Goal: Check status: Check status

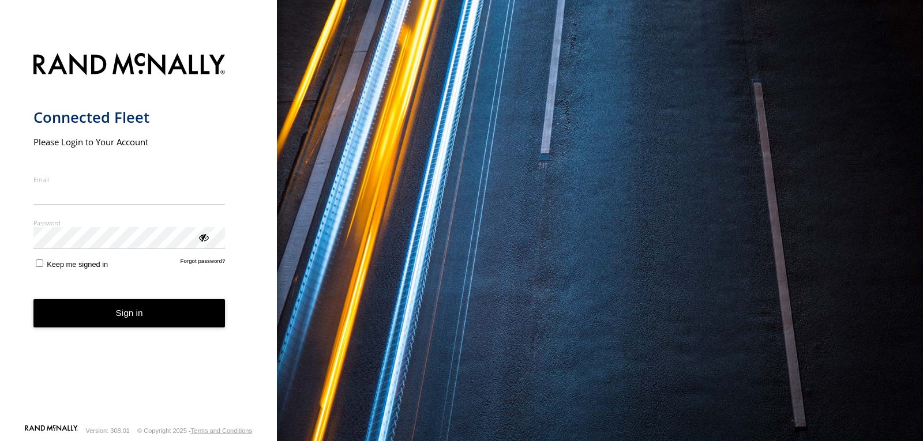
type input "**********"
click at [145, 318] on button "Sign in" at bounding box center [129, 313] width 192 height 28
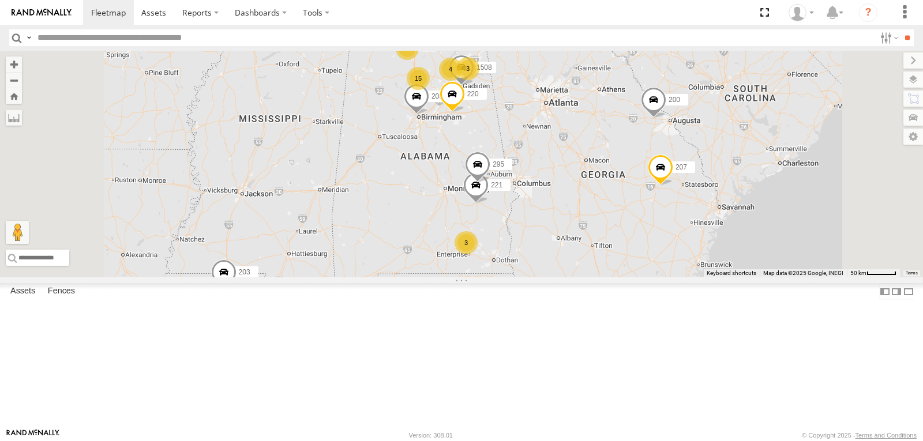
drag, startPoint x: 658, startPoint y: 335, endPoint x: 626, endPoint y: 204, distance: 135.4
click at [626, 204] on div "213 208 201 203 BAD TRACKER 211 15 4 205 207 221 1503 3 4 3 200 295 1508 220" at bounding box center [461, 164] width 923 height 227
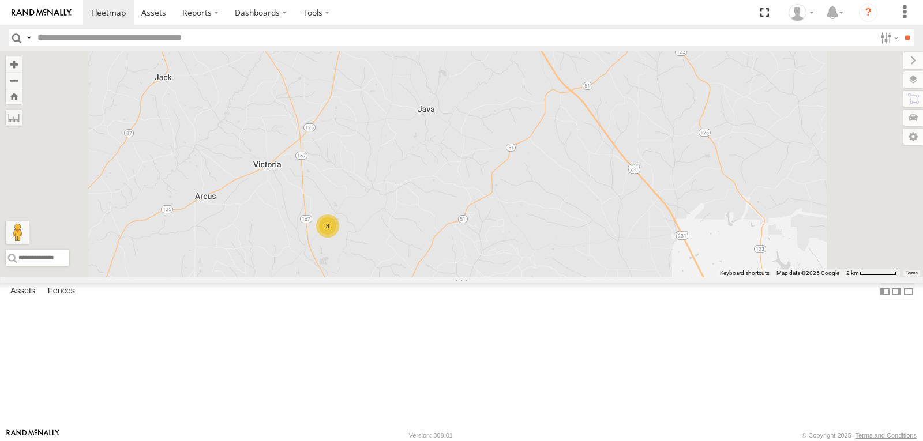
drag, startPoint x: 472, startPoint y: 270, endPoint x: 473, endPoint y: 197, distance: 73.2
click at [473, 200] on div "213 208 201 203 BAD TRACKER 211 205 207 221 1503 200 295 1508 220 3" at bounding box center [461, 164] width 923 height 227
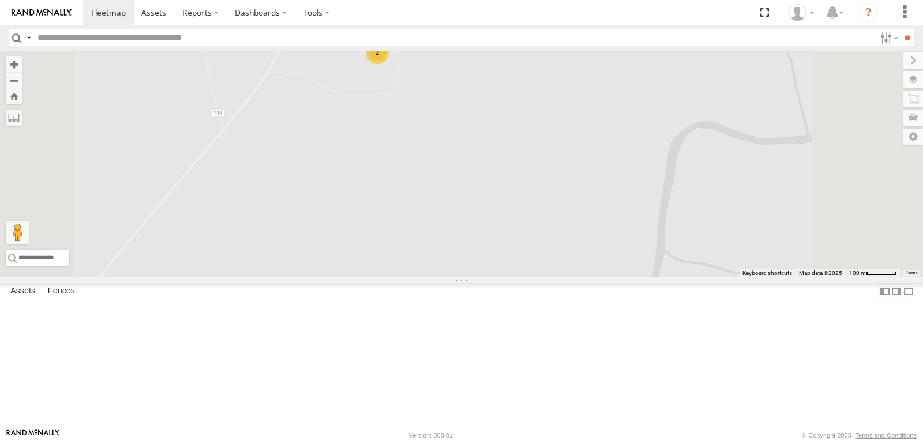
drag, startPoint x: 498, startPoint y: 136, endPoint x: 475, endPoint y: 197, distance: 65.9
click at [475, 197] on div "213 208 201 203 BAD TRACKER 211 205 207 221 1503 200 295 1508 220 Bad Tracker 2" at bounding box center [461, 164] width 923 height 227
drag, startPoint x: 495, startPoint y: 242, endPoint x: 503, endPoint y: 152, distance: 90.9
click at [503, 152] on div "213 208 201 203 BAD TRACKER 211 205 207 221 1503 200 295 1508 220 Bad Tracker 2" at bounding box center [461, 164] width 923 height 227
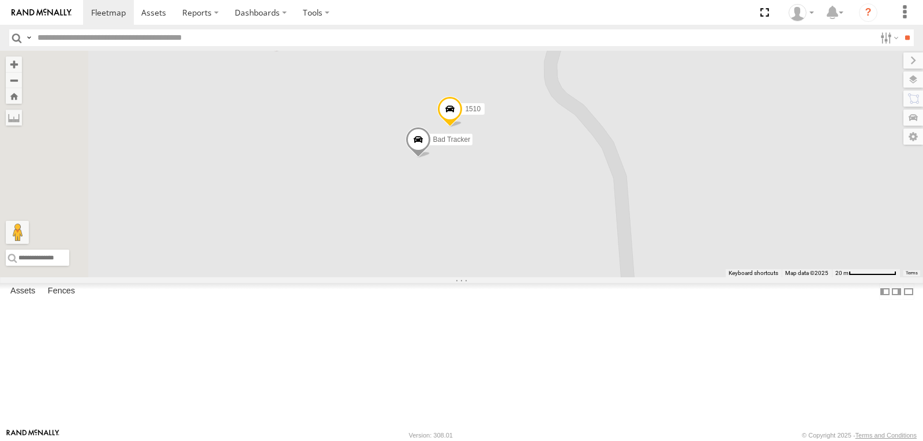
drag, startPoint x: 543, startPoint y: 171, endPoint x: 670, endPoint y: 216, distance: 134.6
click at [670, 216] on div "213 208 201 203 BAD TRACKER 211 205 207 221 1503 200 295 1508 220 Bad Tracker 1…" at bounding box center [461, 164] width 923 height 227
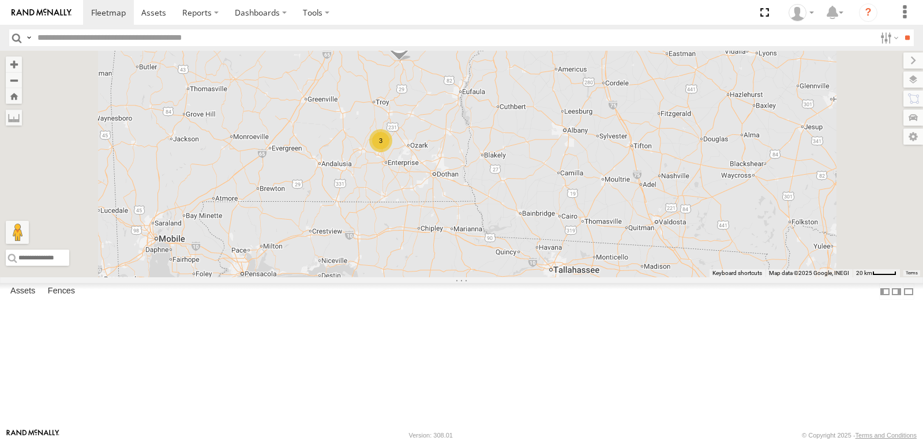
drag, startPoint x: 509, startPoint y: 113, endPoint x: 509, endPoint y: 185, distance: 72.1
click at [509, 185] on div "213 208 201 203 BAD TRACKER 211 205 207 221 1503 200 295 1508 220 3" at bounding box center [461, 164] width 923 height 227
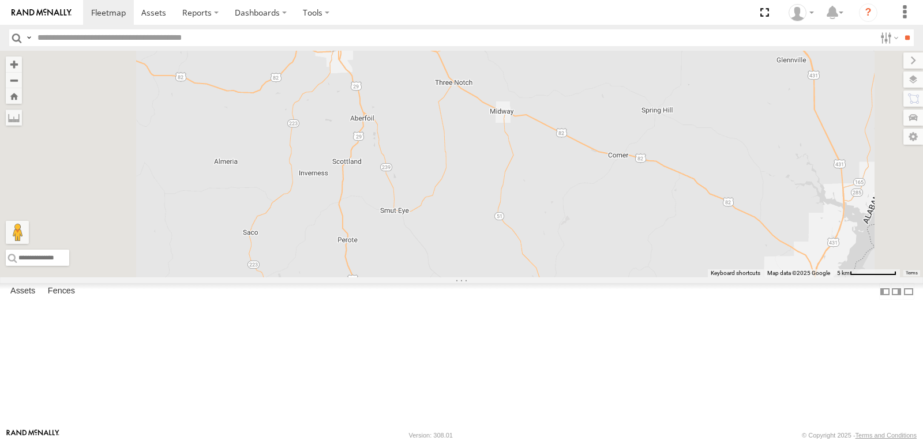
drag, startPoint x: 526, startPoint y: 299, endPoint x: 516, endPoint y: 134, distance: 165.8
click at [516, 142] on div "213 208 201 203 BAD TRACKER 211 205 207 221 1503 200 295 1508 220" at bounding box center [461, 164] width 923 height 227
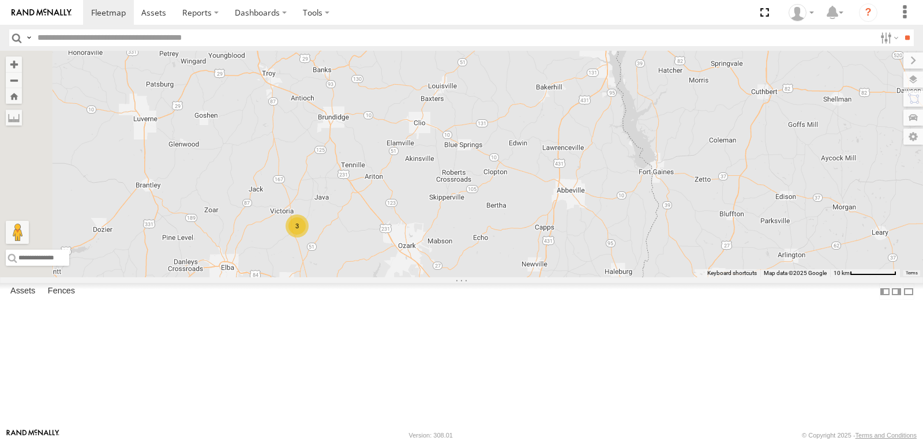
drag, startPoint x: 365, startPoint y: 235, endPoint x: 426, endPoint y: 172, distance: 87.3
click at [426, 182] on div "213 208 201 203 BAD TRACKER 211 205 207 221 1503 200 295 1508 220 3" at bounding box center [461, 164] width 923 height 227
